Goal: Information Seeking & Learning: Learn about a topic

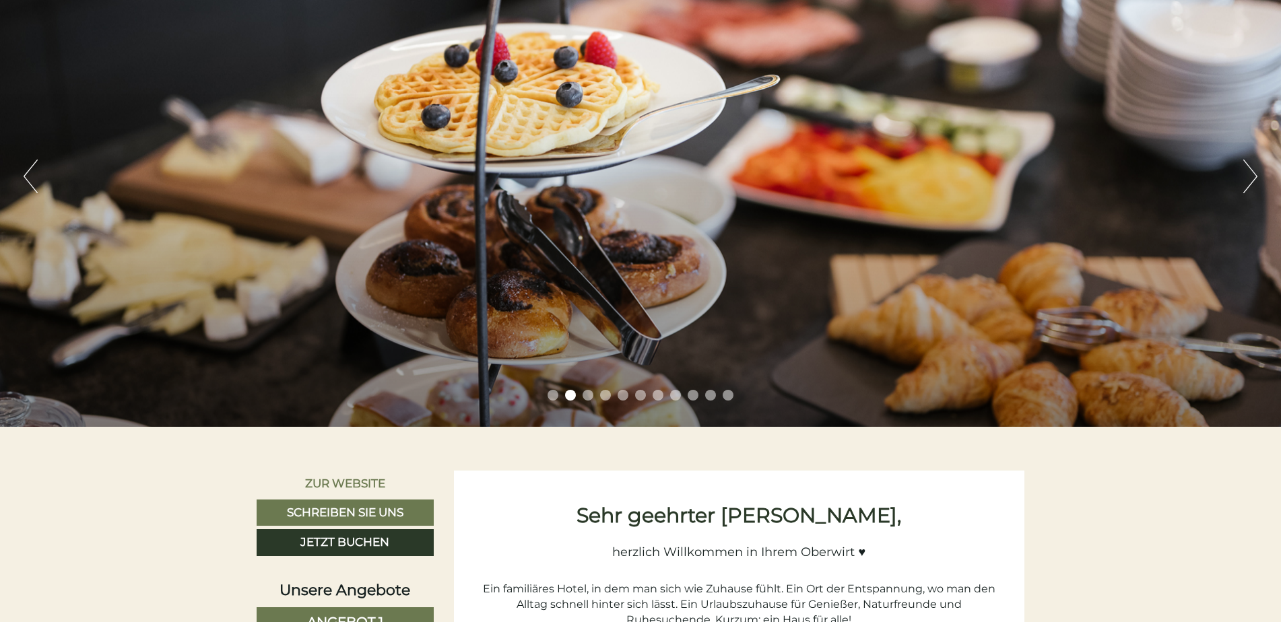
scroll to position [237, 0]
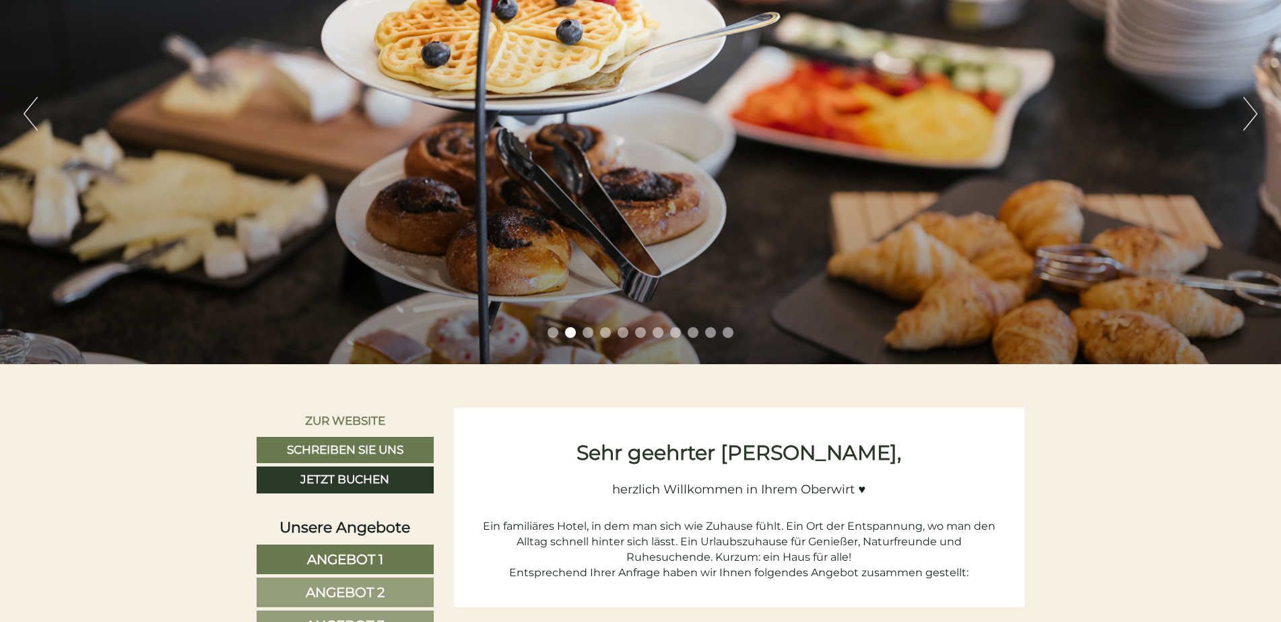
drag, startPoint x: 1280, startPoint y: 65, endPoint x: 1280, endPoint y: 108, distance: 43.1
click at [1280, 108] on div "Previous Next 1 2 3 4 5 6 7 8 9 10 11" at bounding box center [640, 114] width 1281 height 501
click at [313, 556] on span "Angebot 1" at bounding box center [345, 560] width 76 height 16
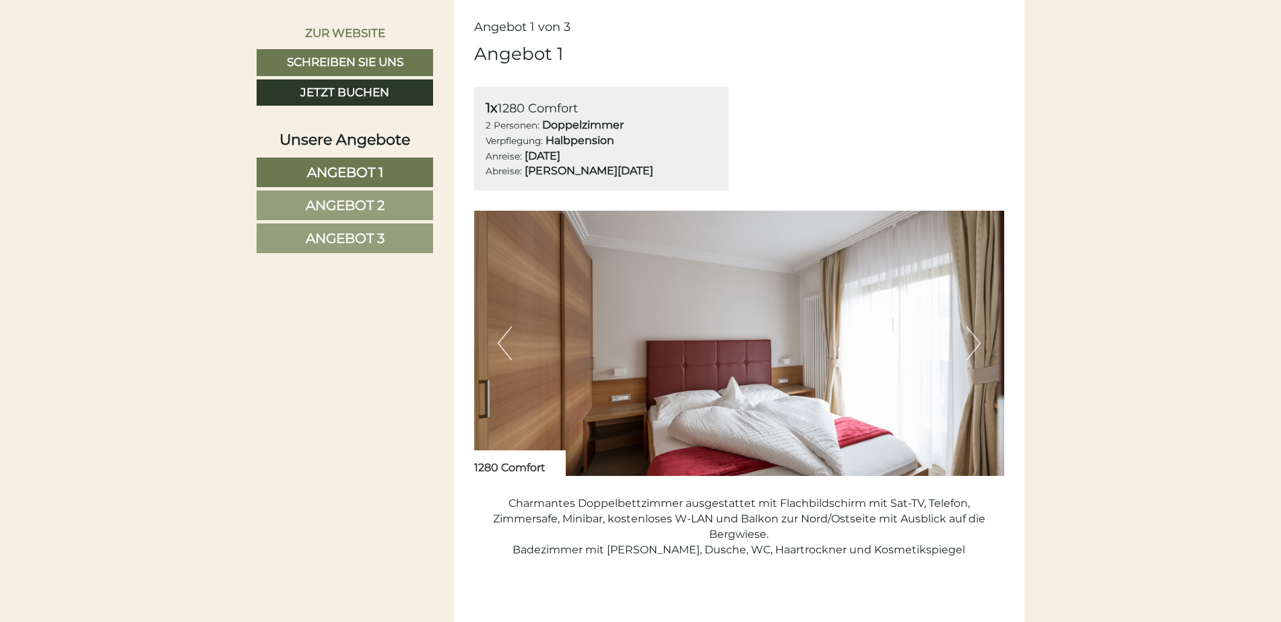
scroll to position [777, 0]
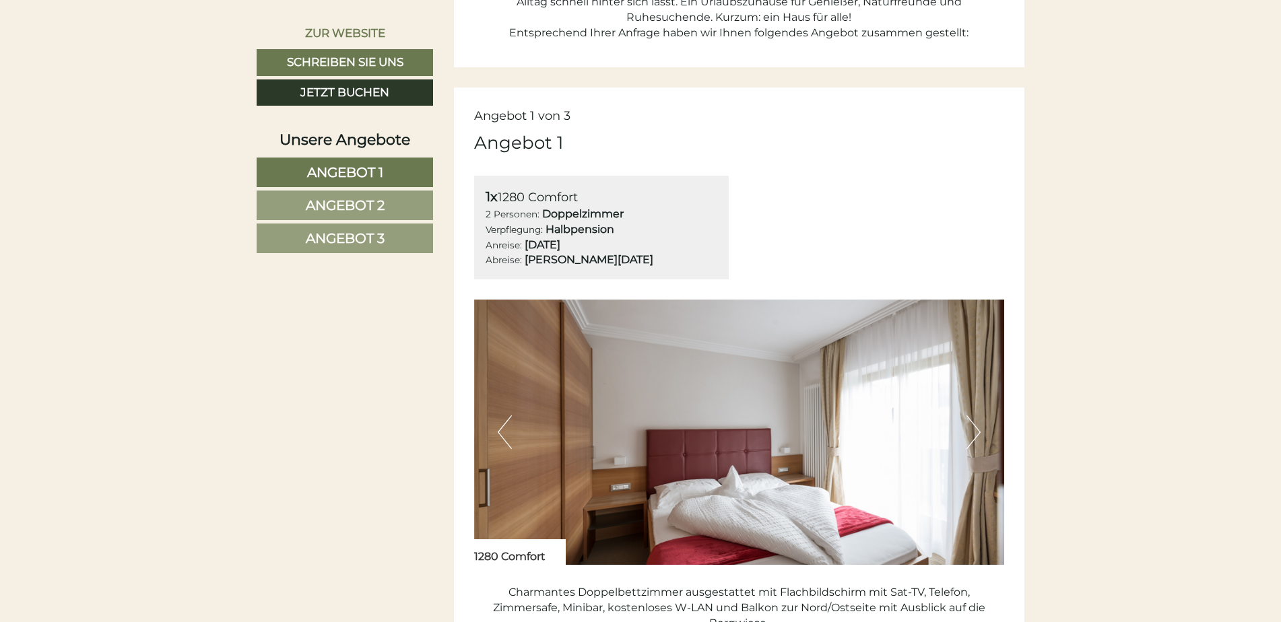
click at [335, 232] on span "Angebot 3" at bounding box center [345, 238] width 79 height 16
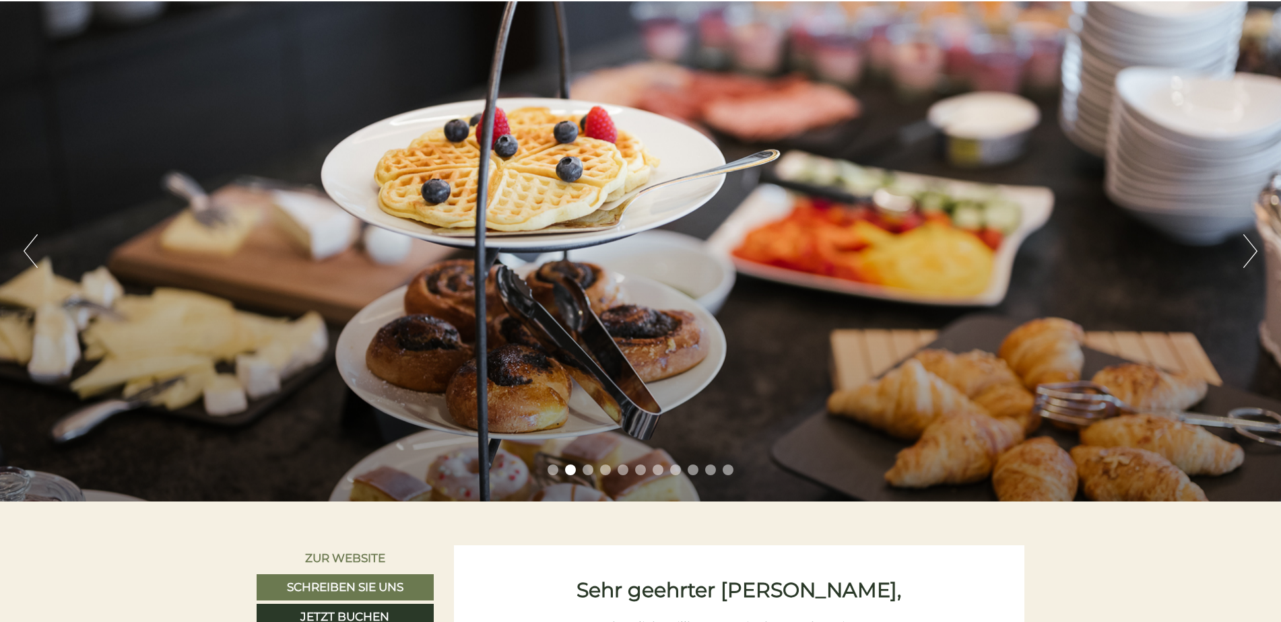
scroll to position [0, 0]
